Goal: Task Accomplishment & Management: Complete application form

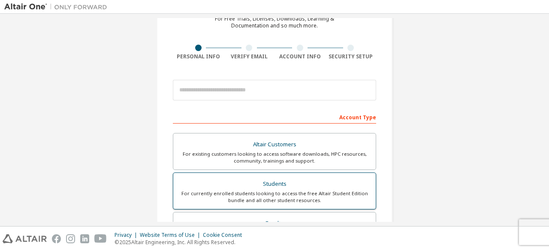
scroll to position [43, 0]
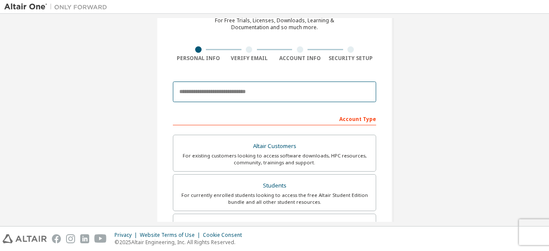
click at [289, 98] on input "email" at bounding box center [274, 91] width 203 height 21
type input "**********"
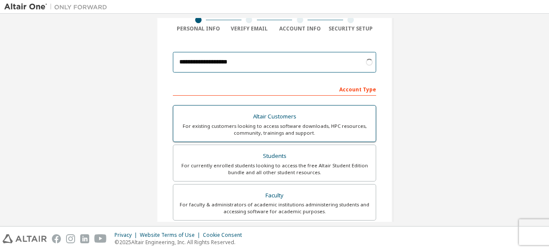
scroll to position [86, 0]
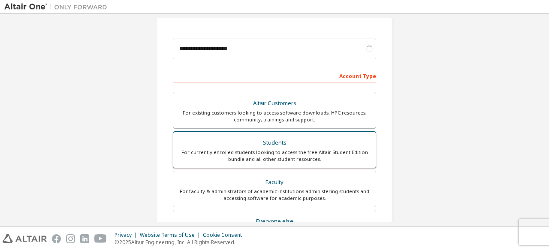
click at [283, 145] on div "Students" at bounding box center [274, 143] width 192 height 12
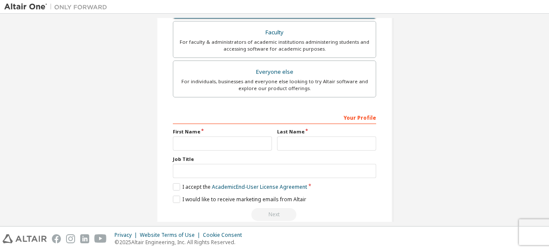
scroll to position [270, 0]
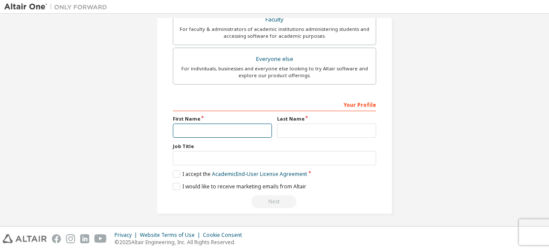
click at [236, 127] on input "text" at bounding box center [222, 131] width 99 height 14
type input "*********"
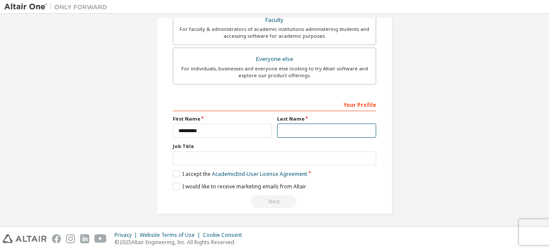
click at [297, 124] on input "text" at bounding box center [326, 131] width 99 height 14
type input "****"
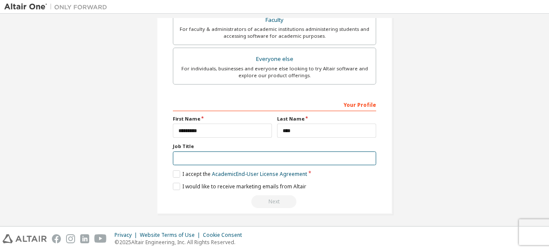
click at [219, 151] on input "text" at bounding box center [274, 158] width 203 height 14
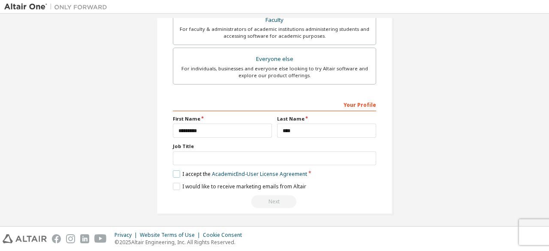
click at [180, 174] on label "I accept the Academic End-User License Agreement" at bounding box center [240, 173] width 134 height 7
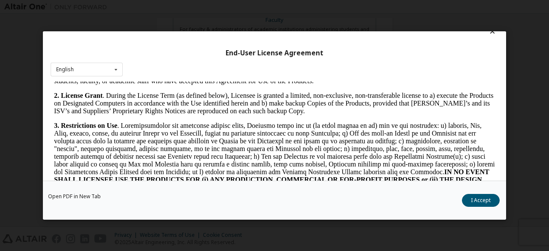
scroll to position [0, 0]
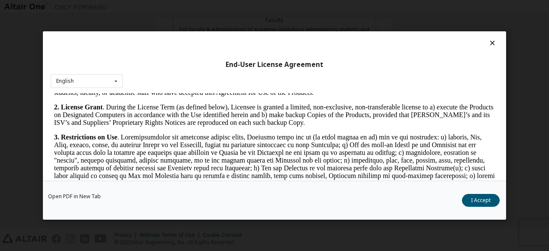
click at [488, 46] on icon at bounding box center [492, 43] width 9 height 8
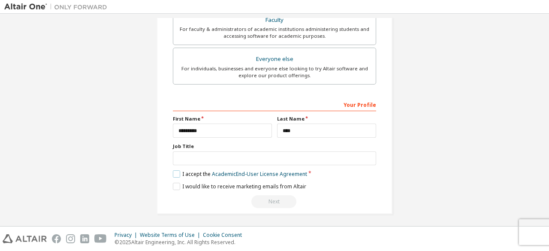
click at [173, 170] on label "I accept the Academic End-User License Agreement" at bounding box center [240, 173] width 134 height 7
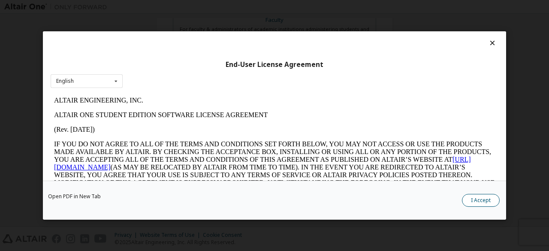
click at [486, 203] on button "I Accept" at bounding box center [481, 200] width 38 height 13
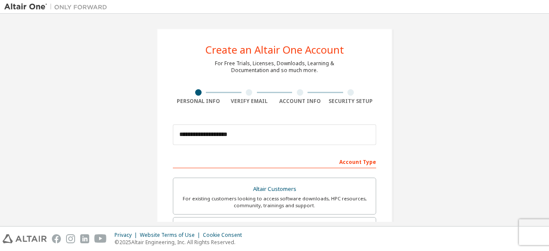
scroll to position [248, 0]
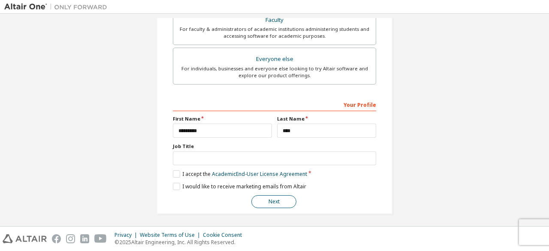
click at [274, 199] on button "Next" at bounding box center [273, 201] width 45 height 13
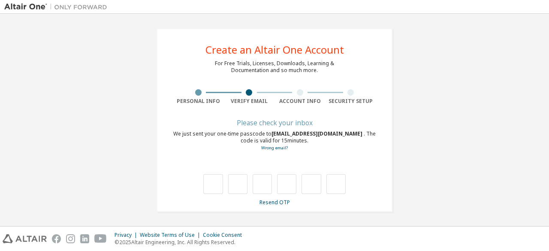
type input "*"
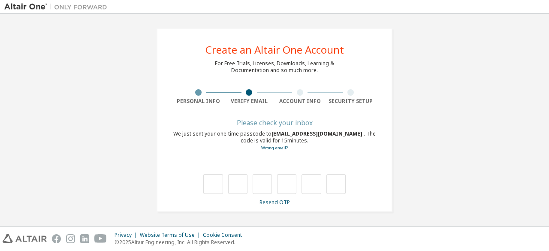
type input "*"
